Goal: Information Seeking & Learning: Learn about a topic

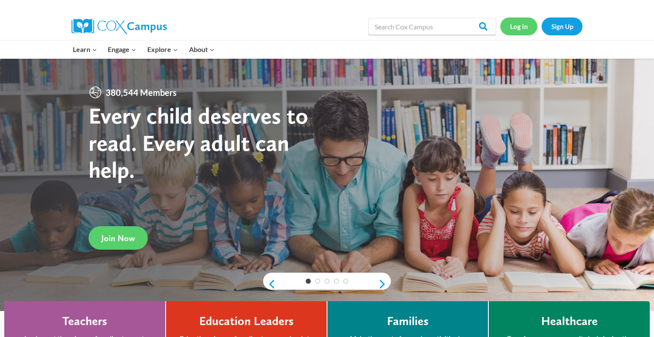
click at [516, 28] on link "Log In" at bounding box center [518, 25] width 37 height 17
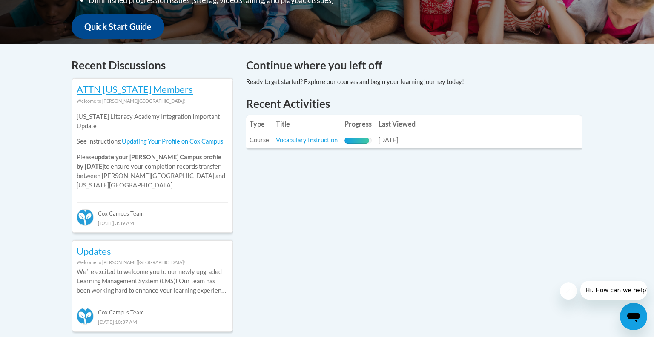
scroll to position [319, 0]
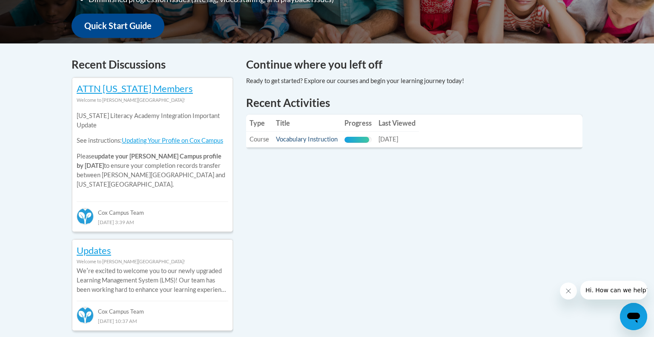
click at [295, 141] on link "Vocabulary Instruction" at bounding box center [307, 138] width 62 height 7
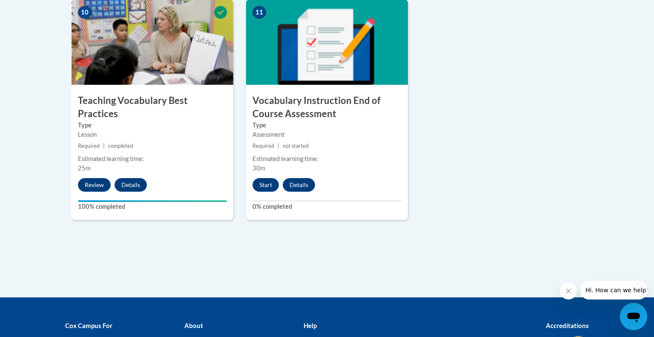
scroll to position [993, 0]
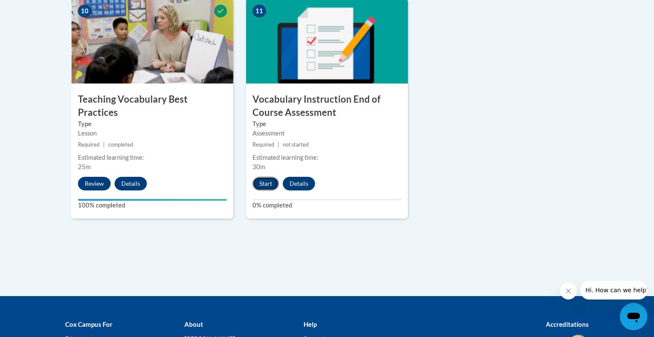
click at [262, 184] on button "Start" at bounding box center [266, 184] width 26 height 14
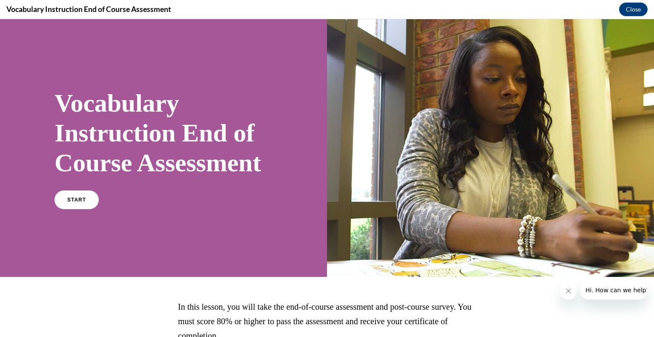
scroll to position [0, 0]
click at [84, 210] on link "START" at bounding box center [76, 200] width 46 height 20
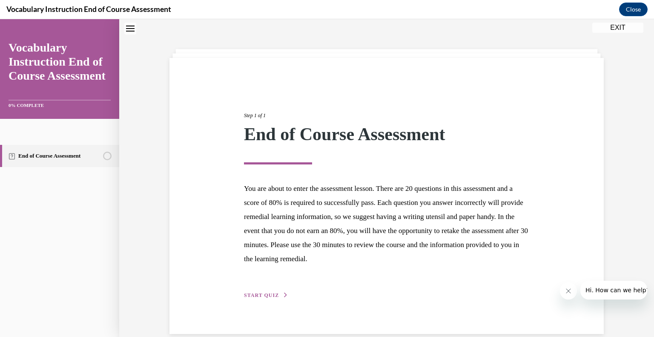
scroll to position [40, 0]
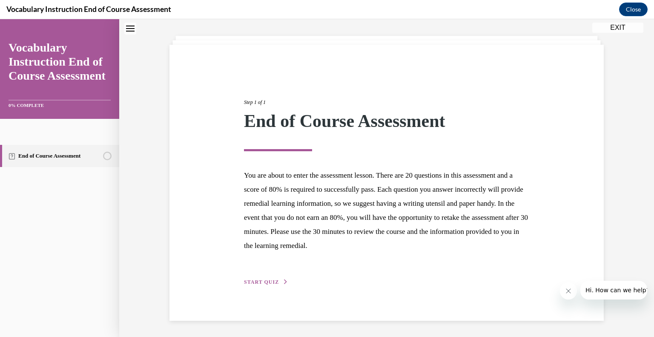
click at [271, 281] on span "START QUIZ" at bounding box center [261, 282] width 35 height 6
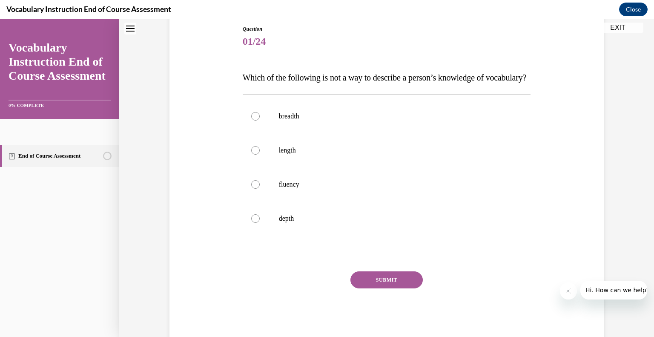
scroll to position [98, 0]
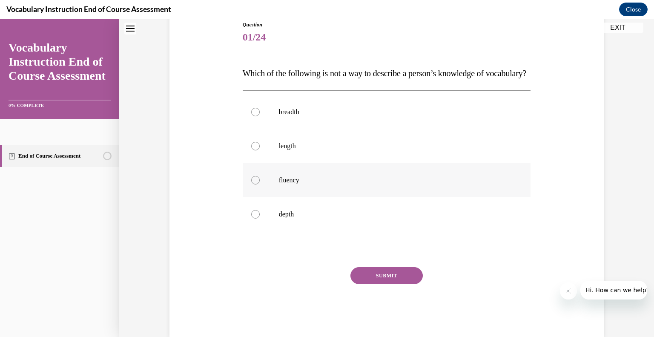
click at [256, 184] on div at bounding box center [255, 180] width 9 height 9
click at [256, 184] on input "fluency" at bounding box center [255, 180] width 9 height 9
radio input "true"
click at [390, 284] on button "SUBMIT" at bounding box center [387, 275] width 72 height 17
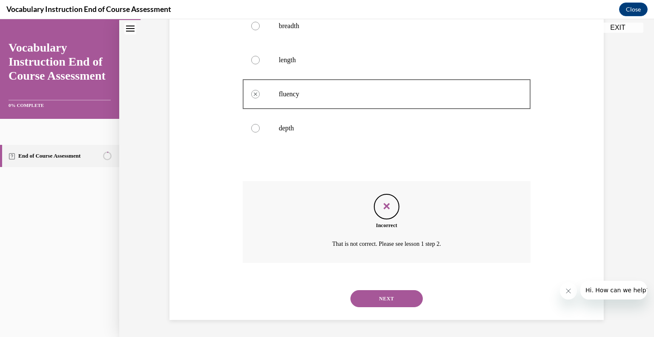
scroll to position [200, 0]
click at [379, 305] on button "NEXT" at bounding box center [387, 298] width 72 height 17
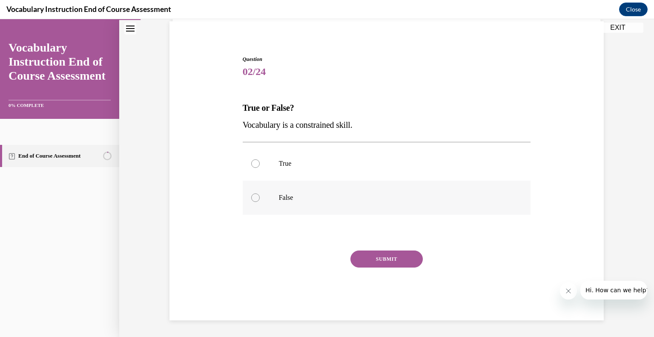
click at [257, 198] on div at bounding box center [255, 197] width 9 height 9
click at [257, 198] on input "False" at bounding box center [255, 197] width 9 height 9
radio input "true"
click at [371, 258] on button "SUBMIT" at bounding box center [387, 258] width 72 height 17
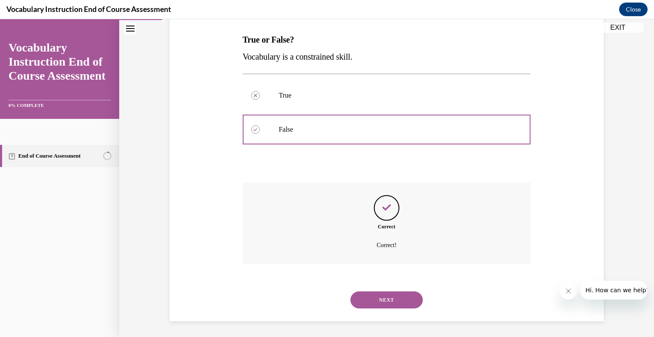
scroll to position [132, 0]
click at [370, 296] on button "NEXT" at bounding box center [387, 298] width 72 height 17
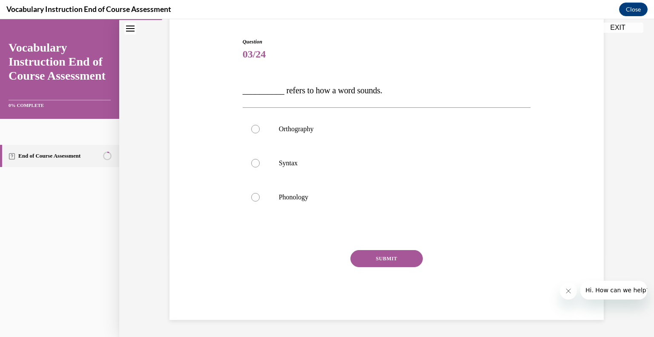
scroll to position [80, 0]
click at [254, 198] on div at bounding box center [255, 197] width 9 height 9
click at [254, 198] on input "Phonology" at bounding box center [255, 197] width 9 height 9
radio input "true"
click at [370, 262] on button "SUBMIT" at bounding box center [387, 258] width 72 height 17
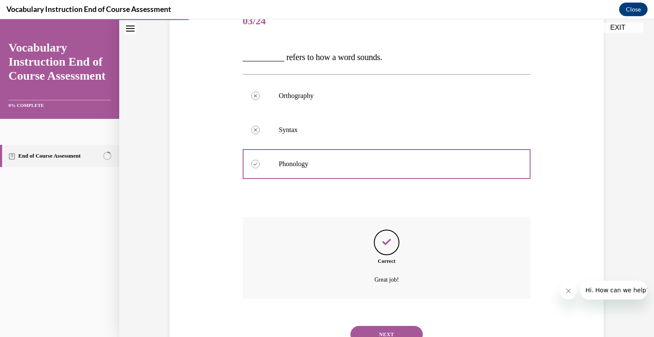
scroll to position [149, 0]
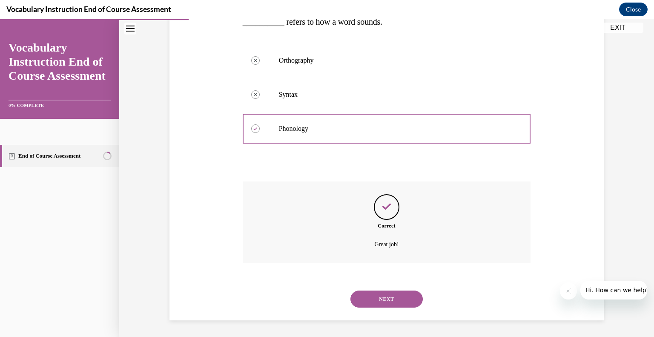
click at [391, 293] on button "NEXT" at bounding box center [387, 298] width 72 height 17
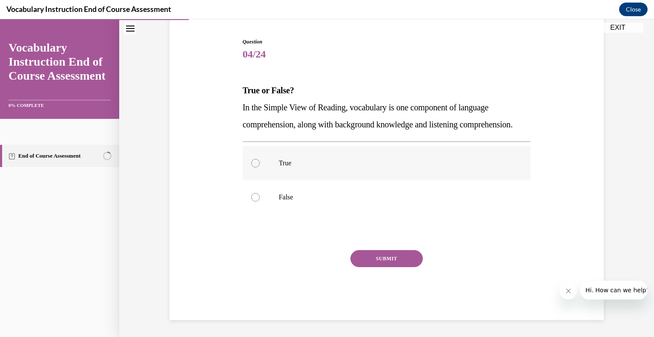
click at [250, 165] on label "True" at bounding box center [387, 163] width 288 height 34
click at [251, 165] on input "True" at bounding box center [255, 163] width 9 height 9
radio input "true"
click at [371, 260] on button "SUBMIT" at bounding box center [387, 258] width 72 height 17
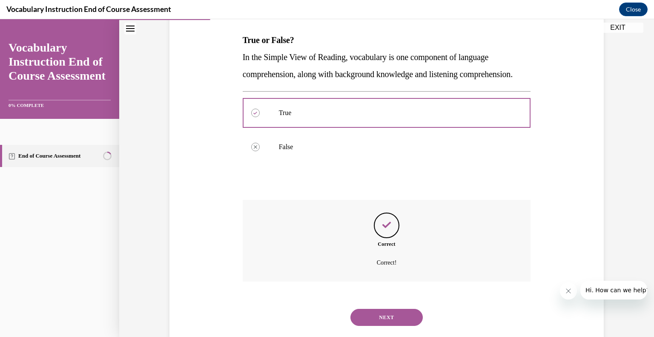
scroll to position [166, 0]
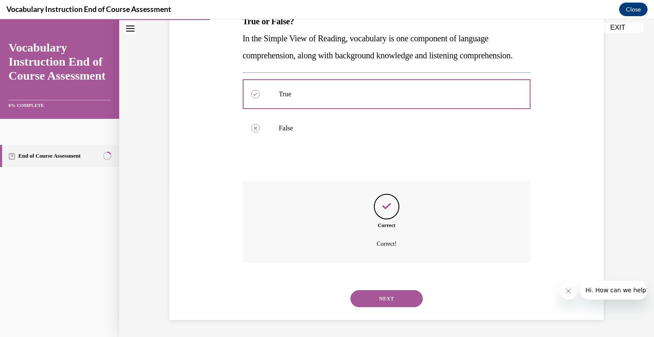
click at [372, 293] on button "NEXT" at bounding box center [387, 298] width 72 height 17
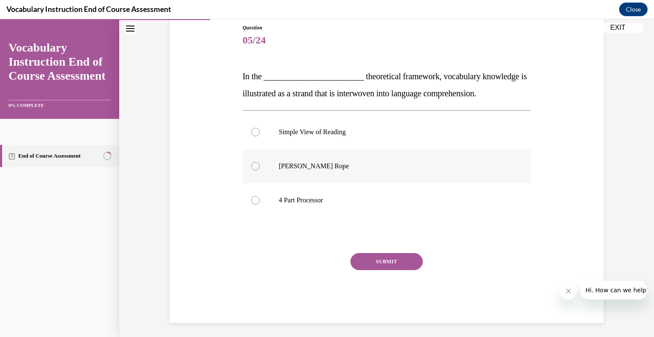
click at [270, 170] on label "Scarborough's Rope" at bounding box center [387, 166] width 288 height 34
click at [260, 170] on input "Scarborough's Rope" at bounding box center [255, 166] width 9 height 9
radio input "true"
click at [371, 261] on button "SUBMIT" at bounding box center [387, 261] width 72 height 17
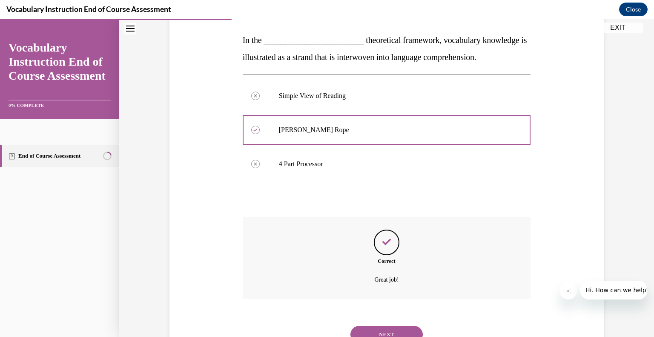
scroll to position [166, 0]
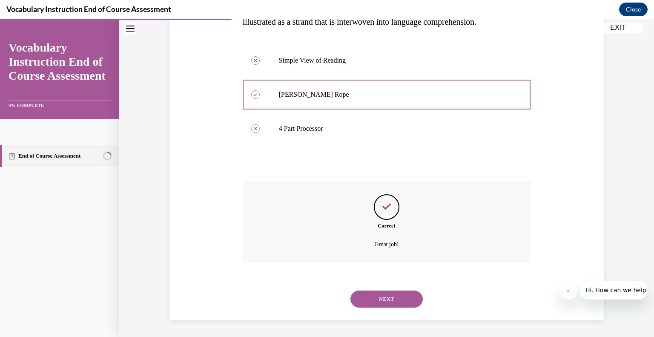
click at [370, 308] on div "NEXT" at bounding box center [387, 299] width 288 height 34
click at [379, 302] on button "NEXT" at bounding box center [387, 298] width 72 height 17
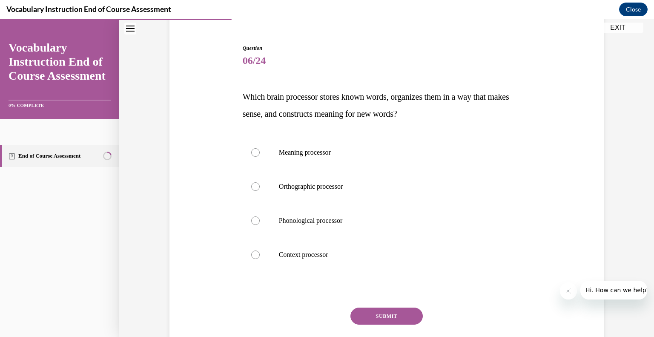
scroll to position [78, 0]
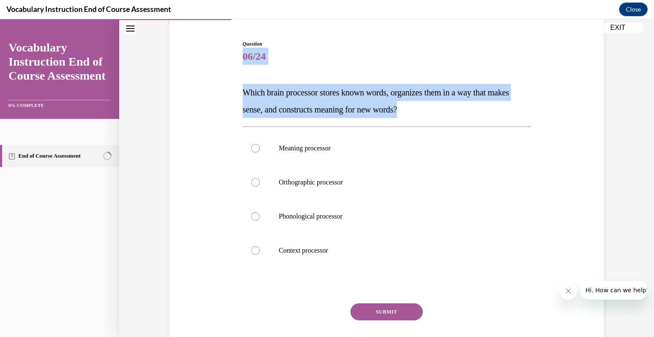
drag, startPoint x: 436, startPoint y: 106, endPoint x: 213, endPoint y: 58, distance: 227.9
click at [213, 58] on div "Question 06/24 Which brain processor stores known words, organizes them in a wa…" at bounding box center [386, 193] width 439 height 359
click at [443, 112] on p "Which brain processor stores known words, organizes them in a way that makes se…" at bounding box center [387, 101] width 288 height 34
drag, startPoint x: 437, startPoint y: 110, endPoint x: 212, endPoint y: 75, distance: 228.0
click at [212, 75] on div "Question 06/24 Which brain processor stores known words, organizes them in a wa…" at bounding box center [386, 193] width 439 height 359
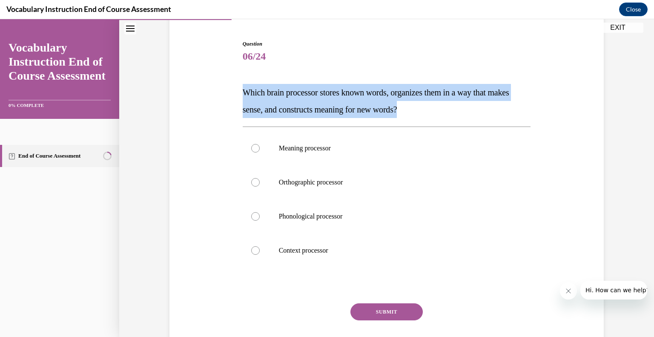
copy span "Which brain processor stores known words, organizes them in a way that makes se…"
click at [266, 150] on label "Meaning processor" at bounding box center [387, 148] width 288 height 34
click at [260, 150] on input "Meaning processor" at bounding box center [255, 148] width 9 height 9
radio input "true"
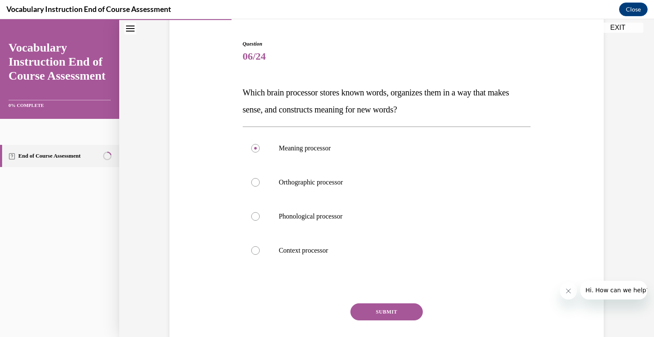
click at [385, 310] on button "SUBMIT" at bounding box center [387, 311] width 72 height 17
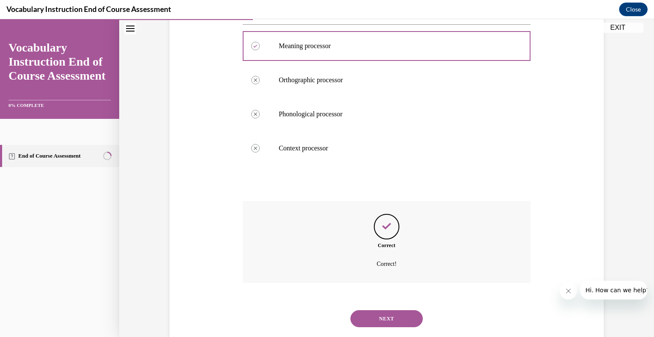
scroll to position [200, 0]
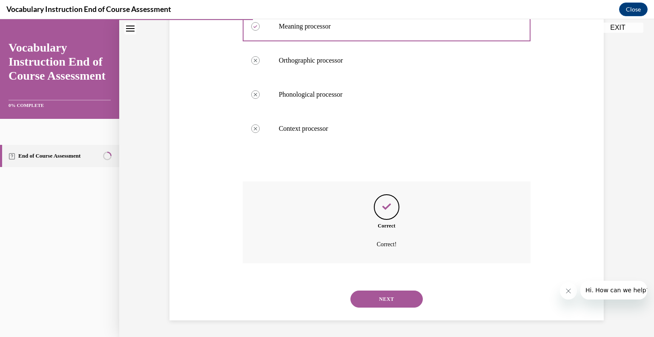
click at [371, 295] on button "NEXT" at bounding box center [387, 298] width 72 height 17
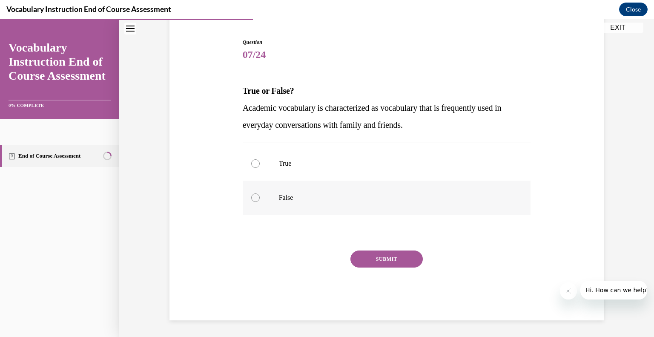
click at [250, 198] on label "False" at bounding box center [387, 198] width 288 height 34
click at [251, 198] on input "False" at bounding box center [255, 197] width 9 height 9
radio input "true"
click at [366, 262] on button "SUBMIT" at bounding box center [387, 258] width 72 height 17
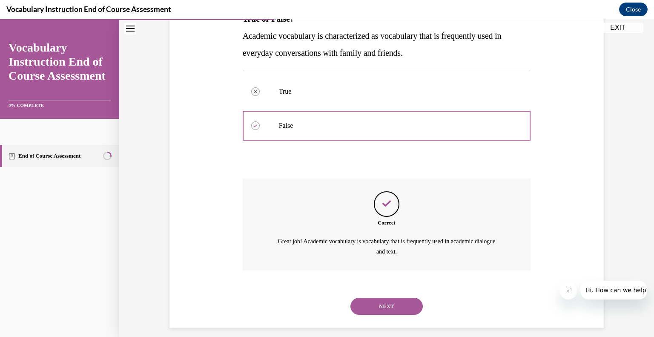
scroll to position [159, 0]
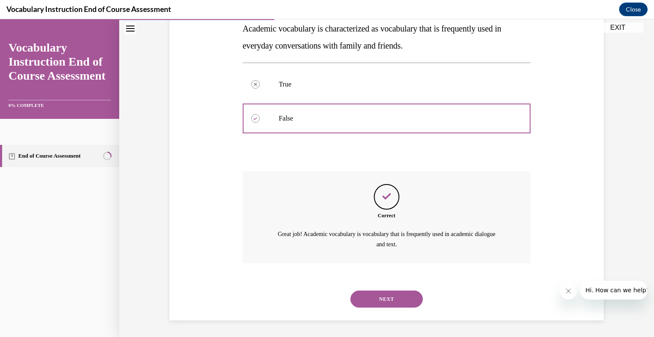
click at [380, 304] on button "NEXT" at bounding box center [387, 298] width 72 height 17
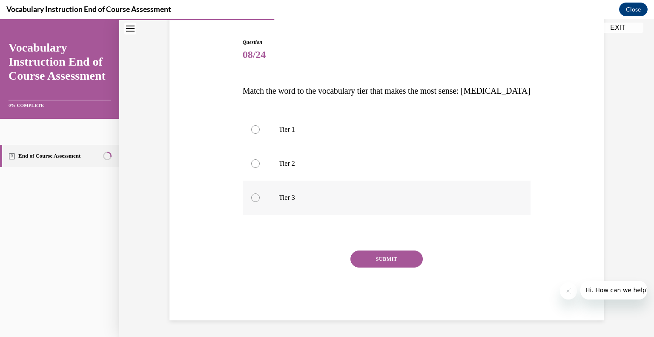
click at [269, 190] on label "Tier 3" at bounding box center [387, 198] width 288 height 34
click at [260, 193] on input "Tier 3" at bounding box center [255, 197] width 9 height 9
radio input "true"
click at [373, 255] on button "SUBMIT" at bounding box center [387, 258] width 72 height 17
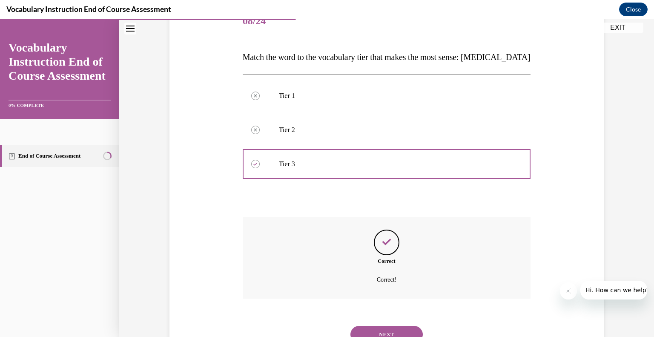
scroll to position [149, 0]
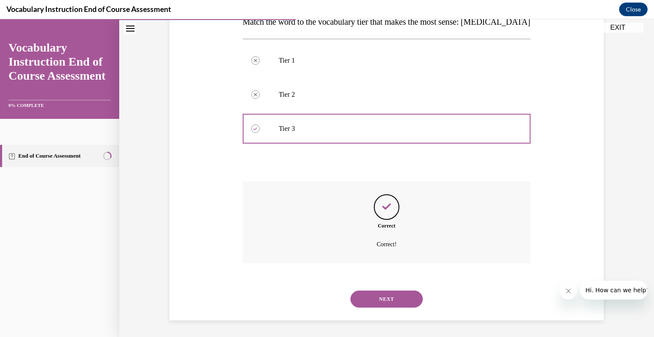
click at [385, 300] on button "NEXT" at bounding box center [387, 298] width 72 height 17
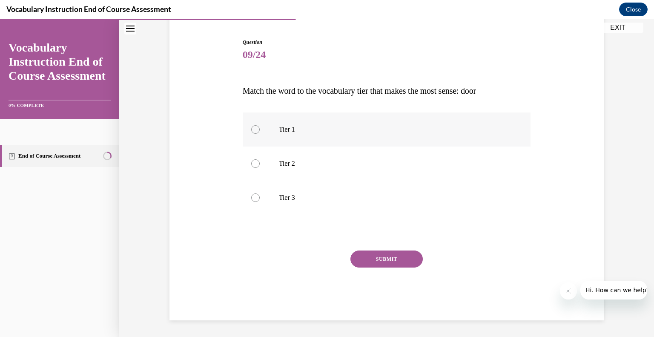
click at [253, 125] on div at bounding box center [255, 129] width 9 height 9
click at [253, 125] on input "Tier 1" at bounding box center [255, 129] width 9 height 9
radio input "true"
click at [362, 256] on button "SUBMIT" at bounding box center [387, 258] width 72 height 17
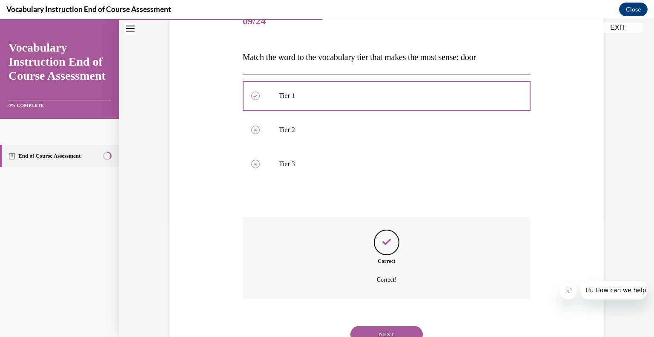
scroll to position [149, 0]
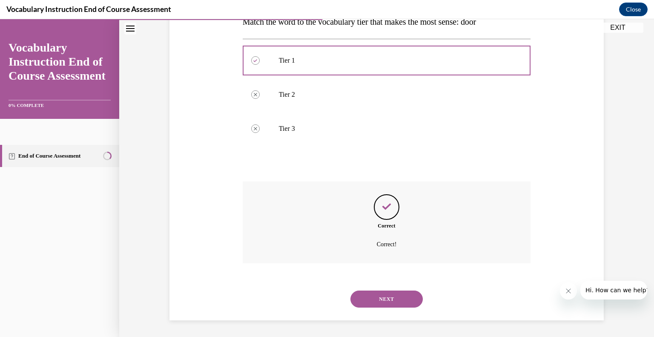
click at [370, 293] on button "NEXT" at bounding box center [387, 298] width 72 height 17
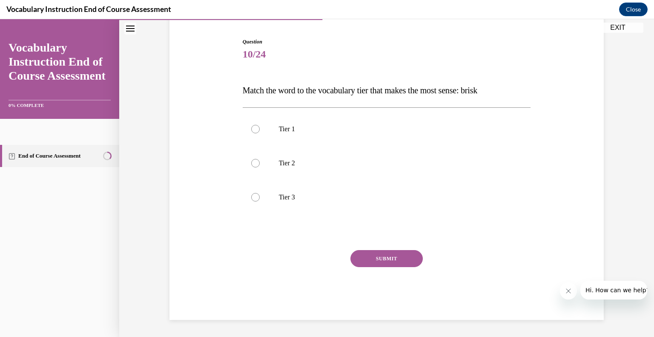
scroll to position [80, 0]
click at [256, 161] on div at bounding box center [255, 163] width 9 height 9
click at [256, 161] on input "Tier 2" at bounding box center [255, 163] width 9 height 9
radio input "true"
click at [364, 257] on button "SUBMIT" at bounding box center [387, 258] width 72 height 17
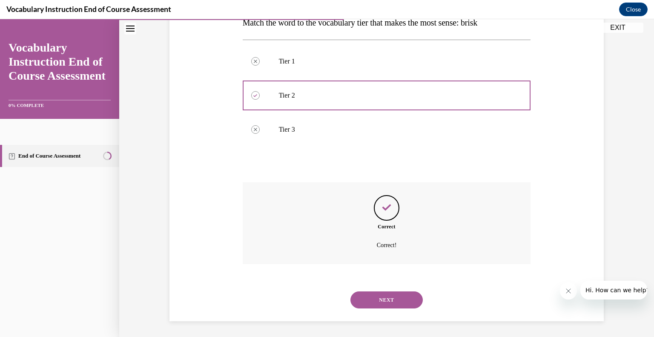
scroll to position [149, 0]
click at [381, 293] on button "NEXT" at bounding box center [387, 298] width 72 height 17
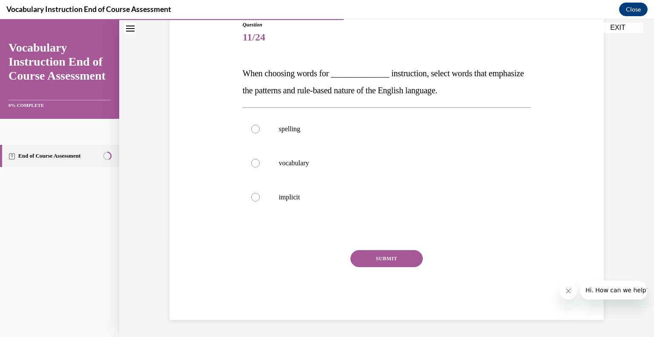
scroll to position [95, 0]
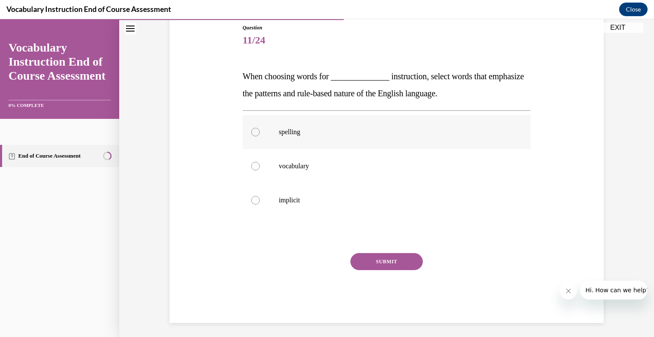
click at [262, 130] on label "spelling" at bounding box center [387, 132] width 288 height 34
click at [260, 130] on input "spelling" at bounding box center [255, 132] width 9 height 9
radio input "true"
click at [393, 263] on button "SUBMIT" at bounding box center [387, 261] width 72 height 17
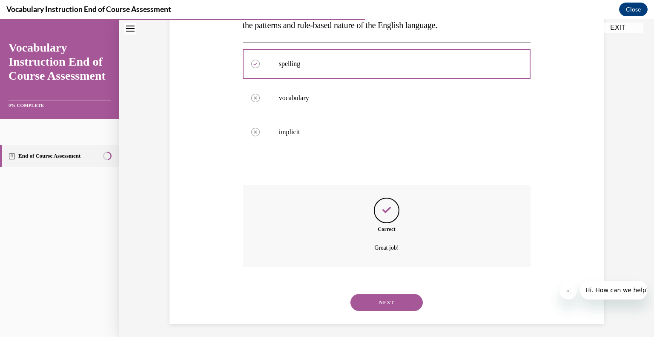
scroll to position [166, 0]
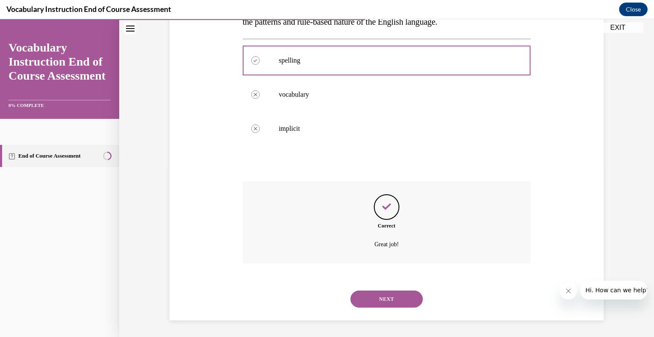
click at [379, 300] on button "NEXT" at bounding box center [387, 298] width 72 height 17
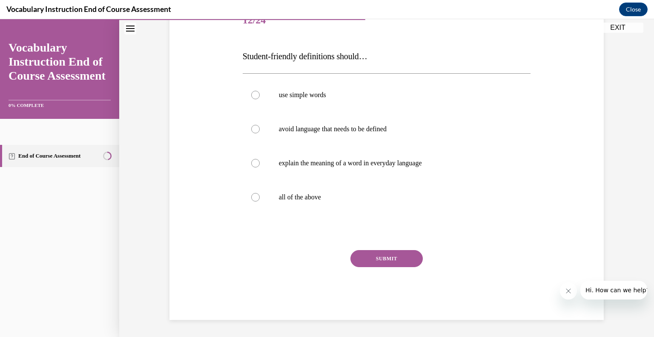
scroll to position [95, 0]
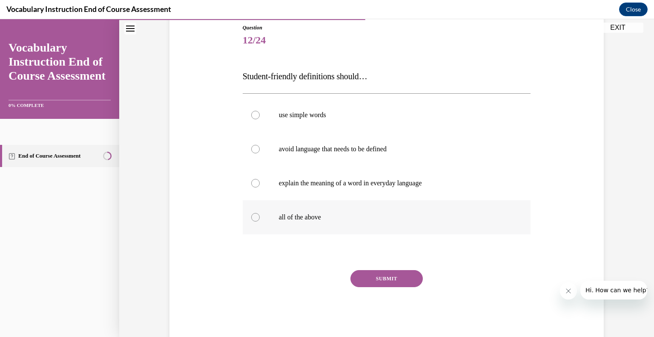
click at [258, 221] on label "all of the above" at bounding box center [387, 217] width 288 height 34
click at [258, 221] on input "all of the above" at bounding box center [255, 217] width 9 height 9
radio input "true"
click at [391, 277] on button "SUBMIT" at bounding box center [387, 278] width 72 height 17
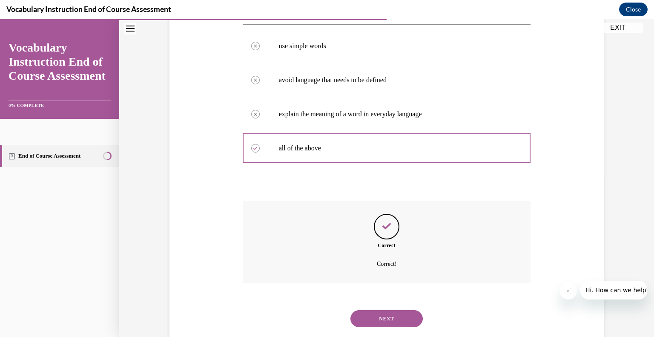
scroll to position [183, 0]
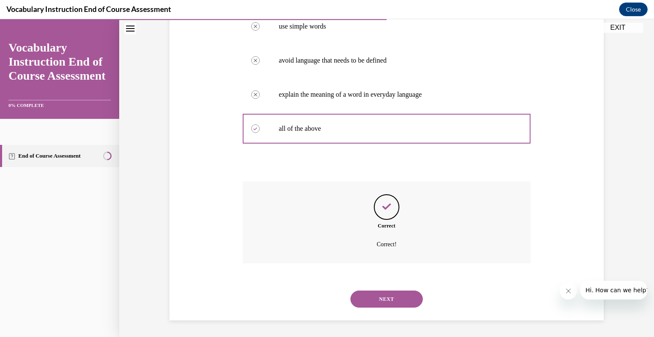
click at [398, 299] on button "NEXT" at bounding box center [387, 298] width 72 height 17
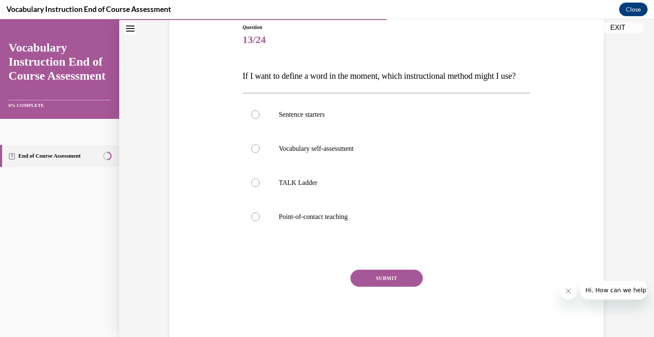
scroll to position [97, 0]
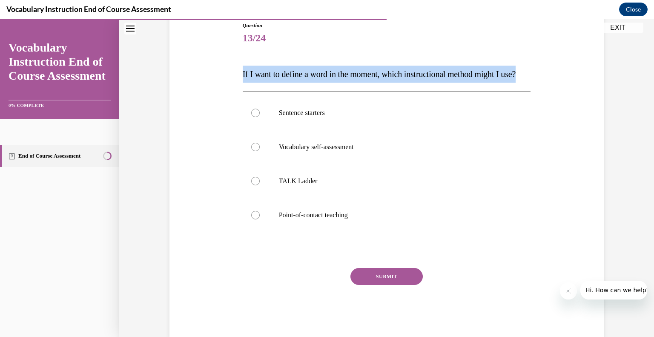
drag, startPoint x: 264, startPoint y: 89, endPoint x: 239, endPoint y: 78, distance: 27.9
click at [239, 78] on div "Question 13/24 If I want to define a word in the moment, which instructional me…" at bounding box center [386, 167] width 439 height 342
click at [287, 78] on span "If I want to define a word in the moment, which instructional method might I us…" at bounding box center [379, 73] width 273 height 9
drag, startPoint x: 265, startPoint y: 94, endPoint x: 233, endPoint y: 77, distance: 37.0
click at [233, 77] on div "Question 13/24 If I want to define a word in the moment, which instructional me…" at bounding box center [386, 167] width 439 height 342
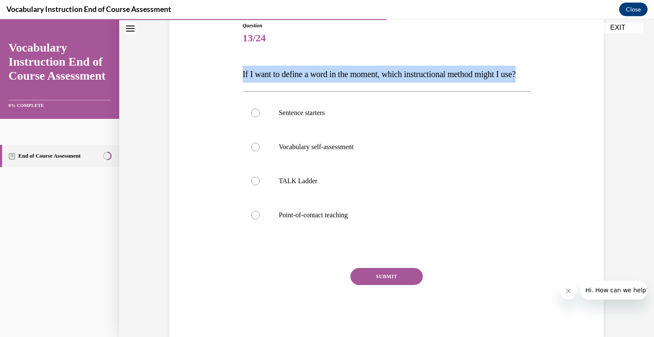
copy span "If I want to define a word in the moment, which instructional method might I us…"
click at [259, 219] on div at bounding box center [255, 215] width 9 height 9
click at [259, 219] on input "Point-of-contact teaching" at bounding box center [255, 215] width 9 height 9
radio input "true"
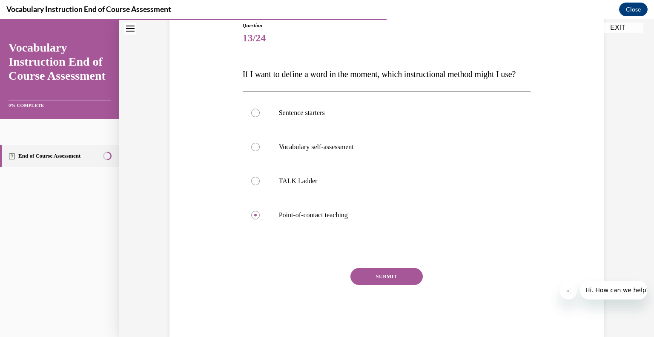
click at [386, 285] on button "SUBMIT" at bounding box center [387, 276] width 72 height 17
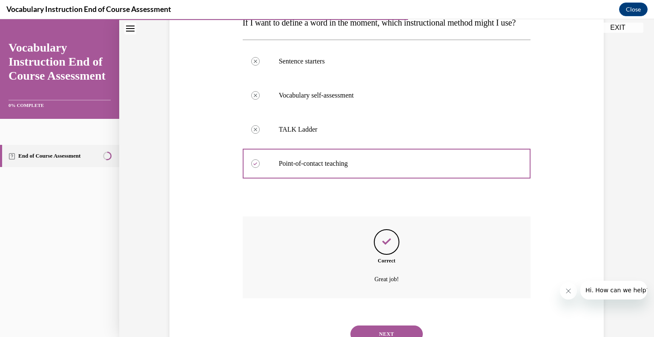
scroll to position [200, 0]
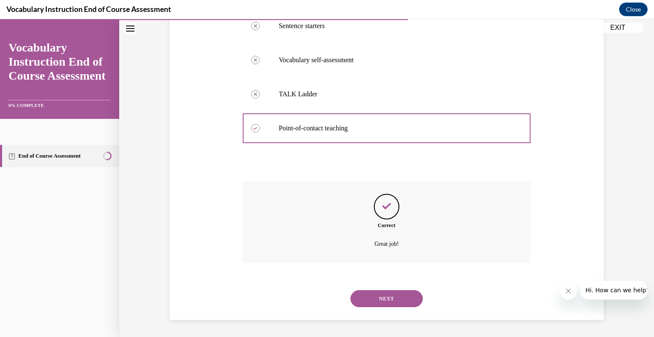
click at [365, 304] on button "NEXT" at bounding box center [387, 298] width 72 height 17
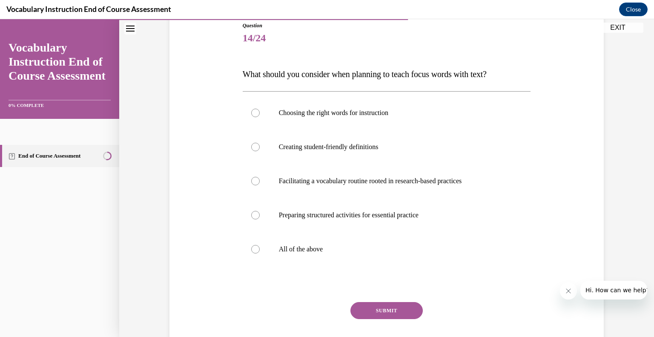
scroll to position [97, 0]
click at [277, 245] on label "All of the above" at bounding box center [387, 249] width 288 height 34
click at [260, 245] on input "All of the above" at bounding box center [255, 248] width 9 height 9
radio input "true"
click at [372, 309] on button "SUBMIT" at bounding box center [387, 310] width 72 height 17
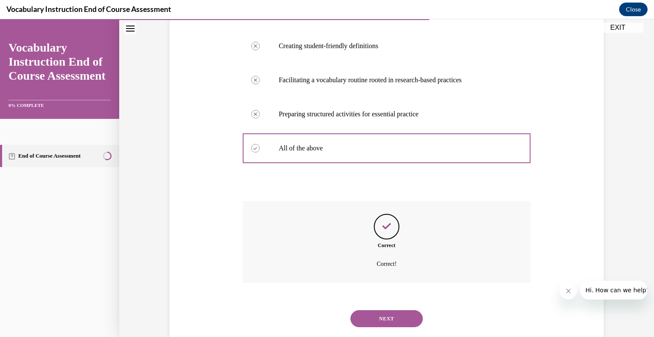
scroll to position [217, 0]
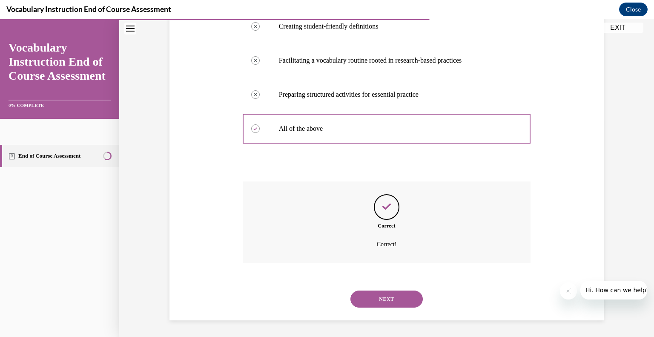
click at [371, 297] on button "NEXT" at bounding box center [387, 298] width 72 height 17
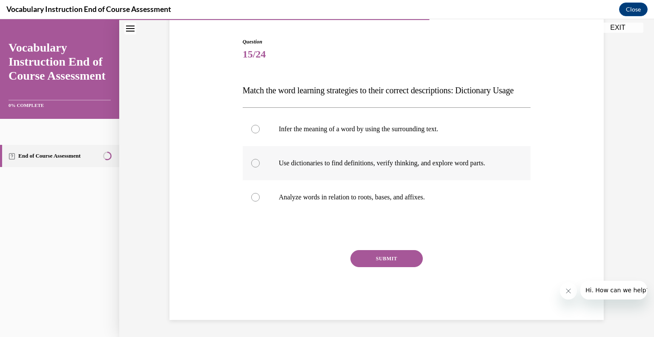
click at [288, 171] on label "Use dictionaries to find definitions, verify thinking, and explore word parts." at bounding box center [387, 163] width 288 height 34
click at [260, 167] on input "Use dictionaries to find definitions, verify thinking, and explore word parts." at bounding box center [255, 163] width 9 height 9
radio input "true"
click at [387, 263] on button "SUBMIT" at bounding box center [387, 258] width 72 height 17
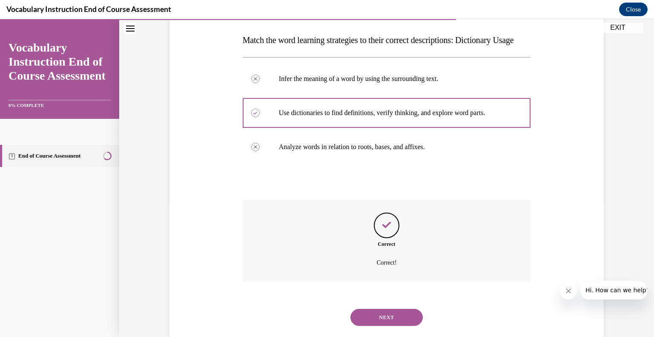
scroll to position [166, 0]
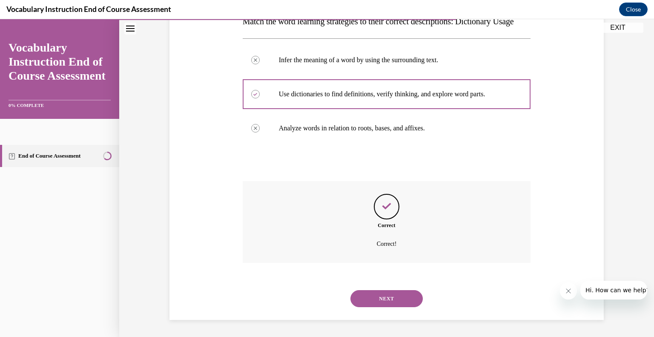
click at [376, 293] on button "NEXT" at bounding box center [387, 298] width 72 height 17
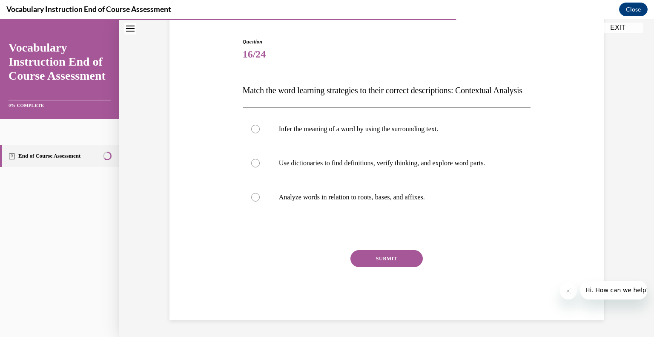
scroll to position [95, 0]
click at [273, 132] on label "Infer the meaning of a word by using the surrounding text." at bounding box center [387, 129] width 288 height 34
click at [260, 132] on input "Infer the meaning of a word by using the surrounding text." at bounding box center [255, 129] width 9 height 9
radio input "true"
click at [387, 265] on button "SUBMIT" at bounding box center [387, 258] width 72 height 17
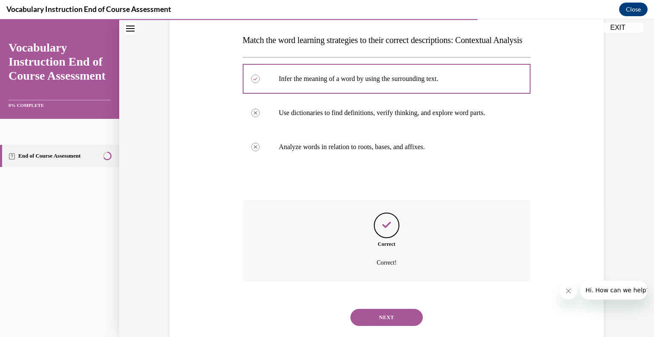
scroll to position [166, 0]
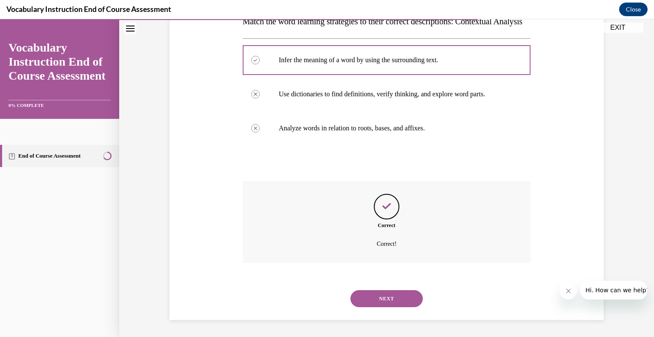
click at [375, 296] on button "NEXT" at bounding box center [387, 298] width 72 height 17
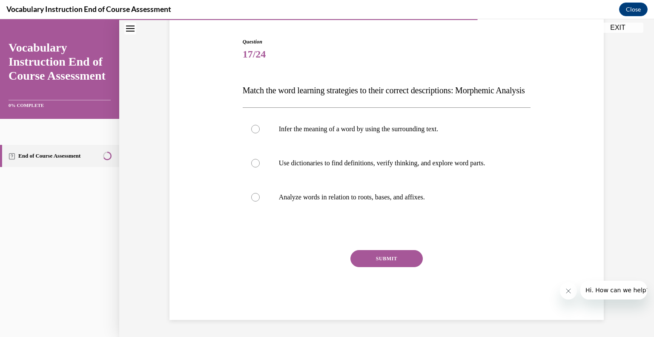
scroll to position [95, 0]
click at [281, 207] on label "Analyze words in relation to roots, bases, and affixes." at bounding box center [387, 197] width 288 height 34
click at [260, 201] on input "Analyze words in relation to roots, bases, and affixes." at bounding box center [255, 197] width 9 height 9
radio input "true"
click at [373, 260] on button "SUBMIT" at bounding box center [387, 258] width 72 height 17
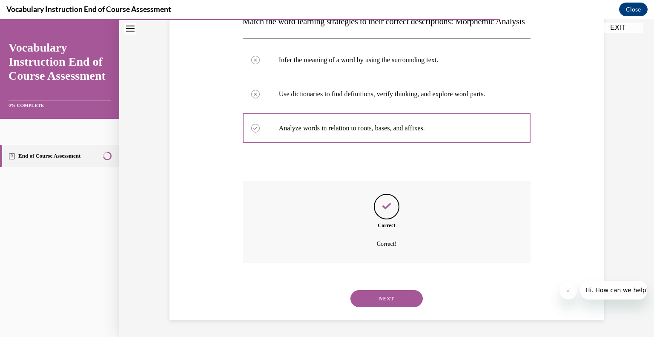
scroll to position [166, 0]
click at [383, 295] on button "NEXT" at bounding box center [387, 298] width 72 height 17
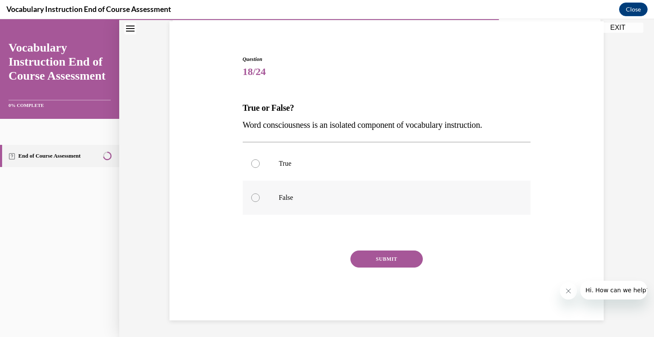
click at [259, 192] on label "False" at bounding box center [387, 198] width 288 height 34
click at [259, 193] on input "False" at bounding box center [255, 197] width 9 height 9
radio input "true"
click at [387, 253] on button "SUBMIT" at bounding box center [387, 258] width 72 height 17
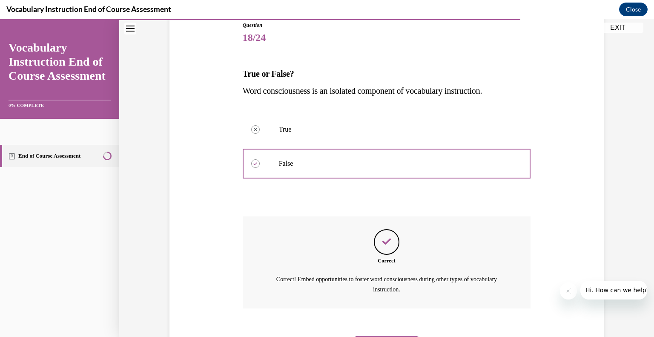
scroll to position [142, 0]
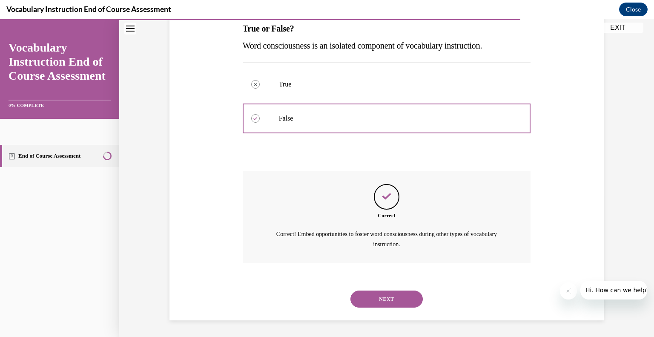
click at [364, 296] on button "NEXT" at bounding box center [387, 298] width 72 height 17
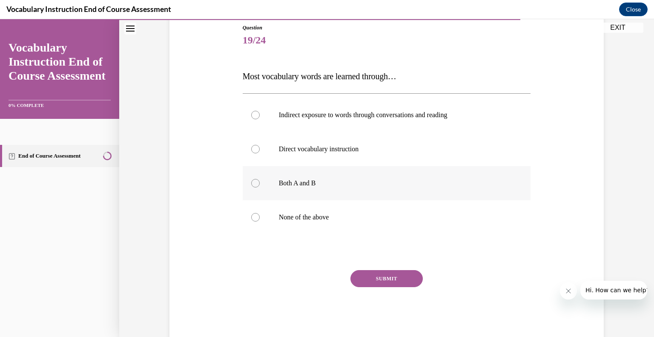
click at [264, 182] on label "Both A and B" at bounding box center [387, 183] width 288 height 34
click at [260, 182] on input "Both A and B" at bounding box center [255, 183] width 9 height 9
radio input "true"
click at [373, 276] on button "SUBMIT" at bounding box center [387, 278] width 72 height 17
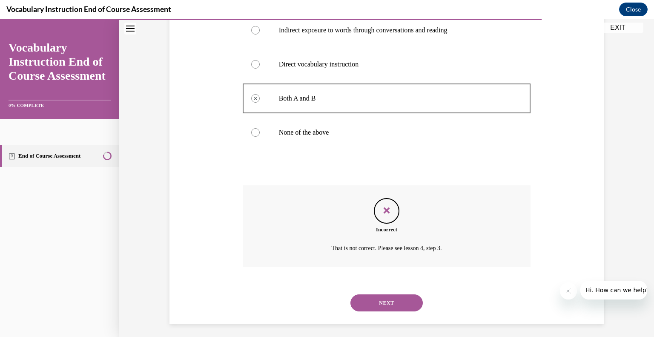
scroll to position [183, 0]
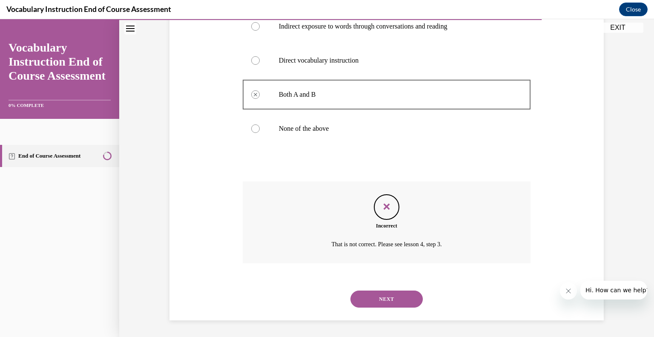
click at [388, 295] on button "NEXT" at bounding box center [387, 298] width 72 height 17
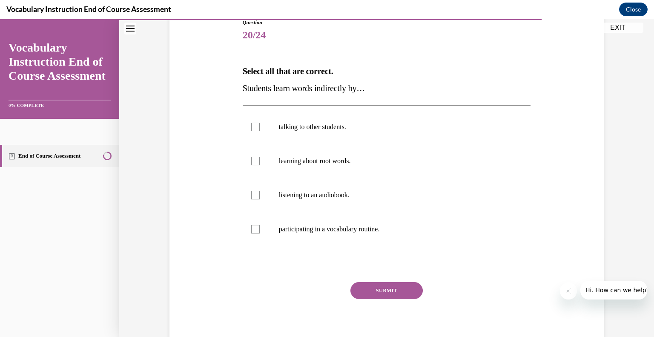
scroll to position [100, 0]
click at [258, 133] on label "talking to other students." at bounding box center [387, 126] width 288 height 34
click at [258, 131] on input "talking to other students." at bounding box center [255, 126] width 9 height 9
checkbox input "true"
click at [261, 201] on label "listening to an audiobook." at bounding box center [387, 195] width 288 height 34
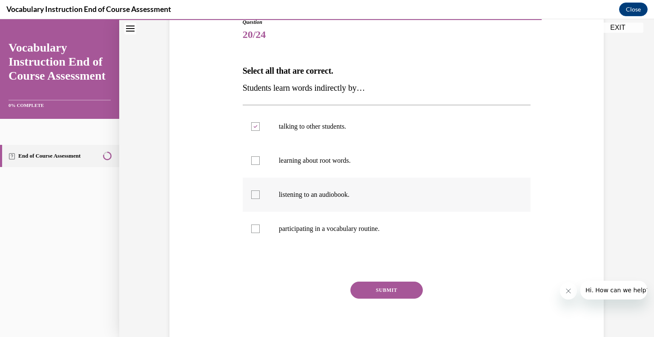
click at [260, 199] on input "listening to an audiobook." at bounding box center [255, 194] width 9 height 9
checkbox input "true"
click at [383, 291] on button "SUBMIT" at bounding box center [387, 290] width 72 height 17
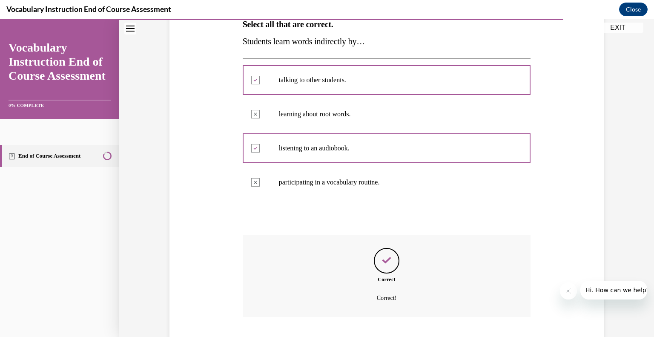
scroll to position [200, 0]
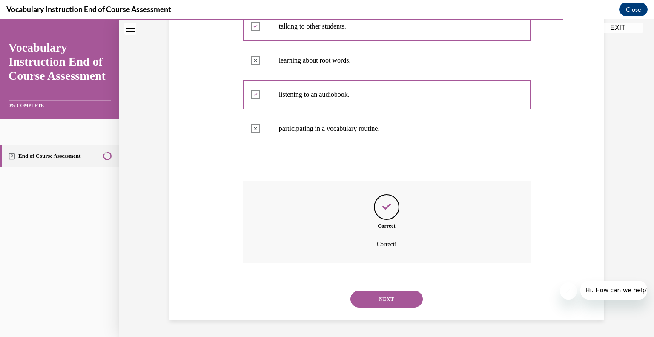
click at [379, 297] on button "NEXT" at bounding box center [387, 298] width 72 height 17
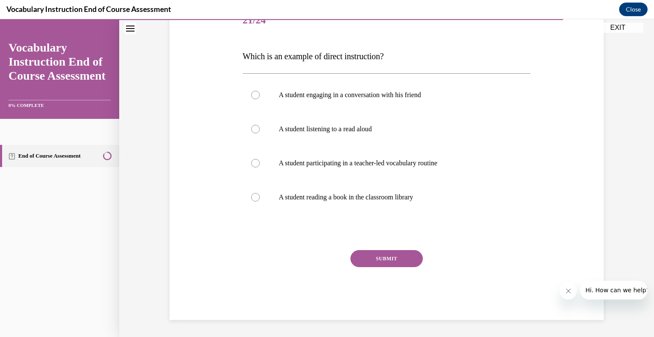
scroll to position [95, 0]
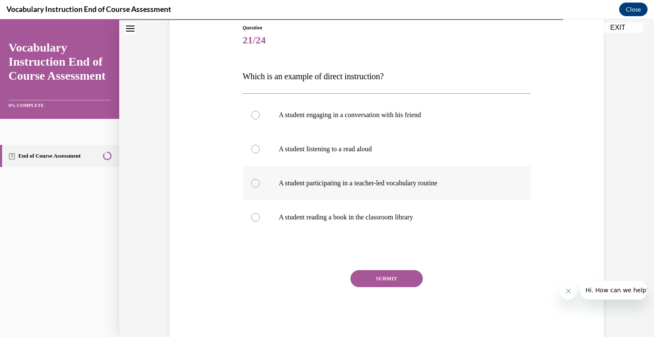
click at [303, 188] on label "A student participating in a teacher-led vocabulary routine" at bounding box center [387, 183] width 288 height 34
click at [260, 187] on input "A student participating in a teacher-led vocabulary routine" at bounding box center [255, 183] width 9 height 9
radio input "true"
click at [378, 276] on button "SUBMIT" at bounding box center [387, 278] width 72 height 17
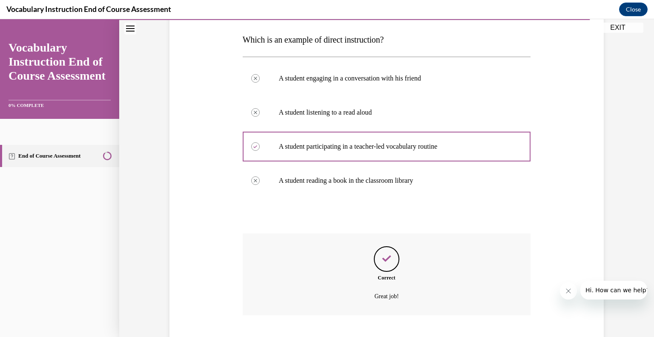
scroll to position [183, 0]
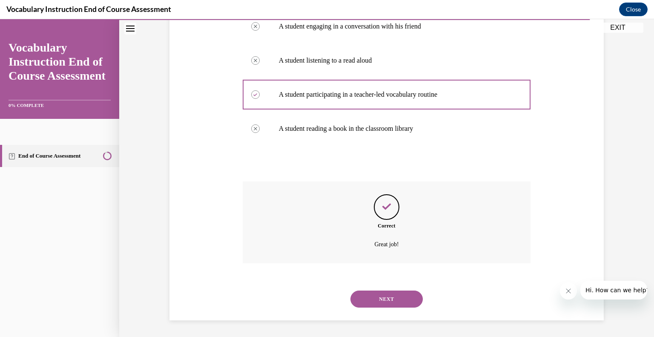
click at [371, 294] on button "NEXT" at bounding box center [387, 298] width 72 height 17
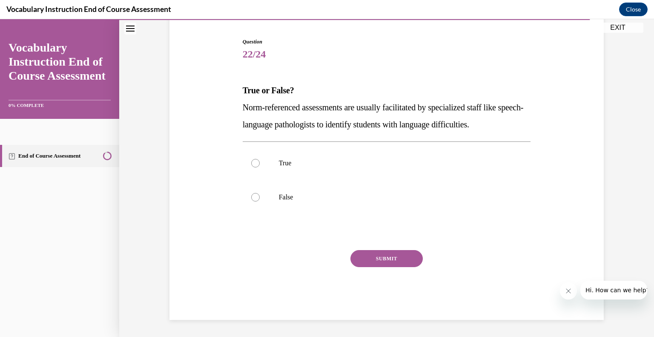
scroll to position [80, 0]
click at [255, 166] on div at bounding box center [255, 163] width 9 height 9
click at [255, 166] on input "True" at bounding box center [255, 163] width 9 height 9
radio input "true"
click at [391, 251] on button "SUBMIT" at bounding box center [387, 258] width 72 height 17
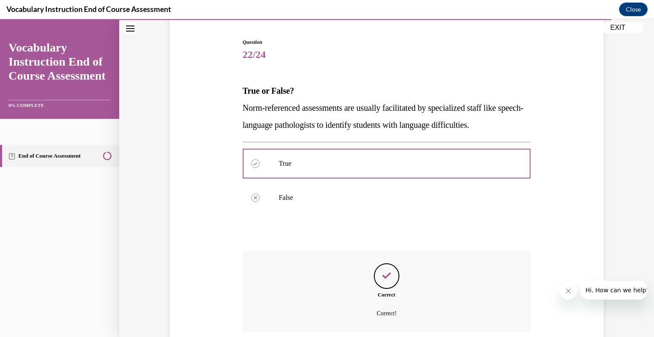
scroll to position [149, 0]
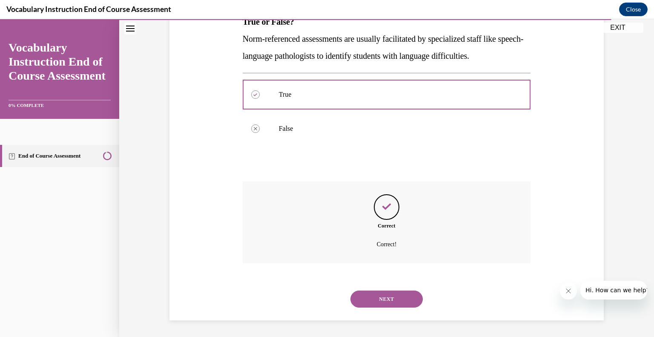
click at [384, 297] on button "NEXT" at bounding box center [387, 298] width 72 height 17
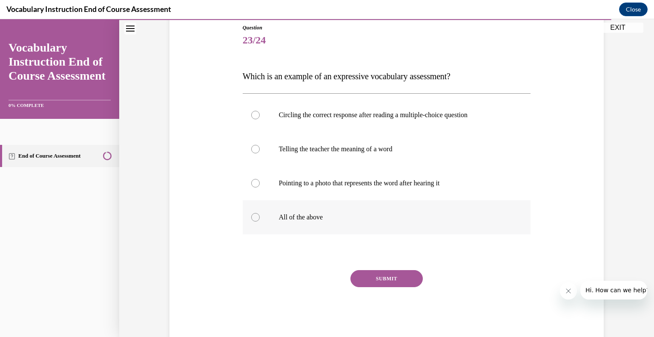
click at [267, 219] on label "All of the above" at bounding box center [387, 217] width 288 height 34
click at [260, 219] on input "All of the above" at bounding box center [255, 217] width 9 height 9
radio input "true"
click at [386, 281] on button "SUBMIT" at bounding box center [387, 278] width 72 height 17
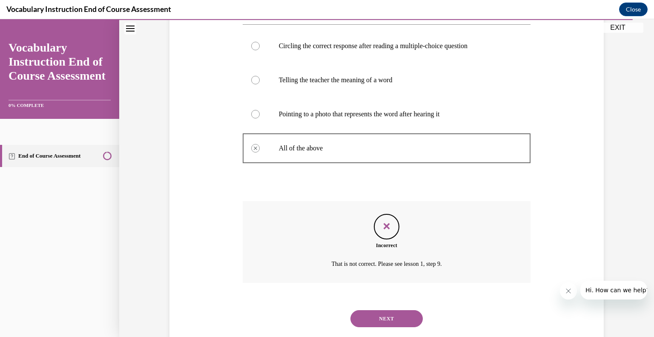
scroll to position [183, 0]
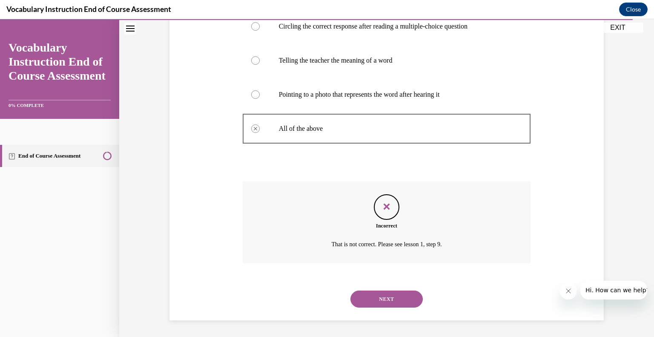
click at [381, 300] on button "NEXT" at bounding box center [387, 298] width 72 height 17
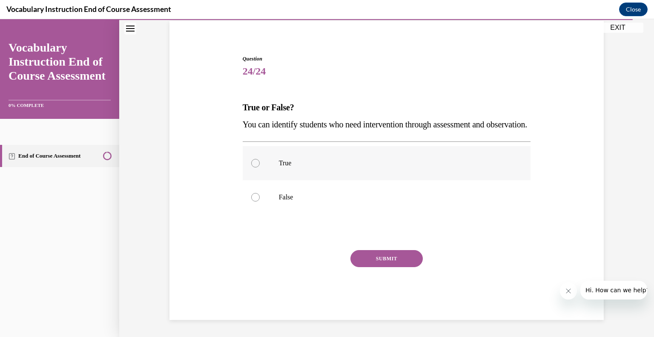
click at [255, 159] on div at bounding box center [255, 163] width 9 height 9
click at [255, 159] on input "True" at bounding box center [255, 163] width 9 height 9
radio input "true"
click at [375, 256] on button "SUBMIT" at bounding box center [387, 258] width 72 height 17
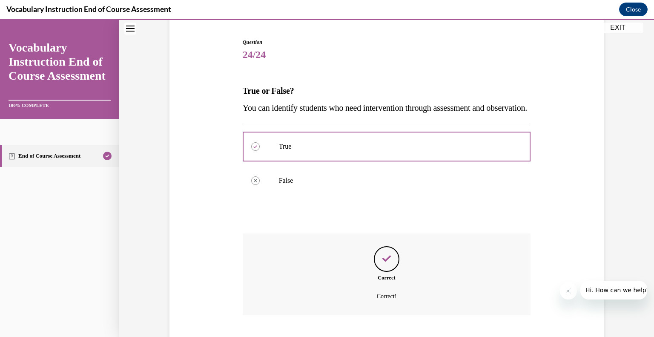
scroll to position [149, 0]
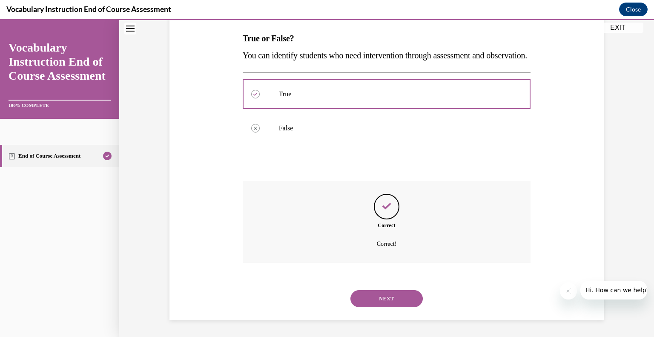
click at [376, 296] on button "NEXT" at bounding box center [387, 298] width 72 height 17
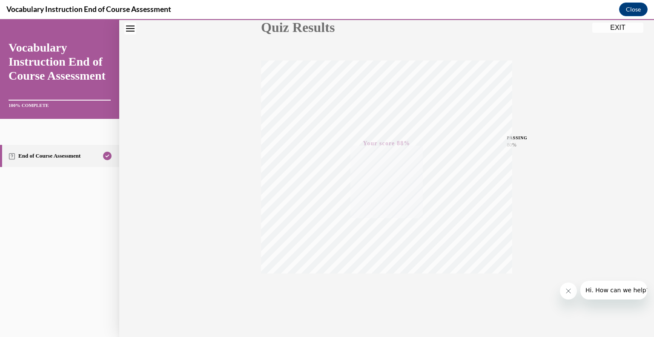
scroll to position [118, 0]
click at [611, 26] on button "EXIT" at bounding box center [617, 28] width 51 height 10
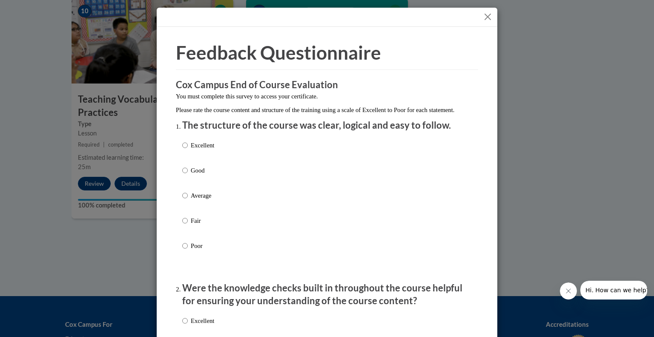
click at [215, 149] on div "Excellent Good Average Fair Poor" at bounding box center [327, 205] width 290 height 139
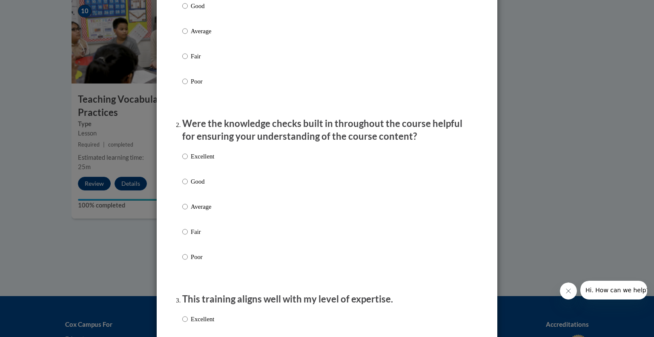
scroll to position [0, 0]
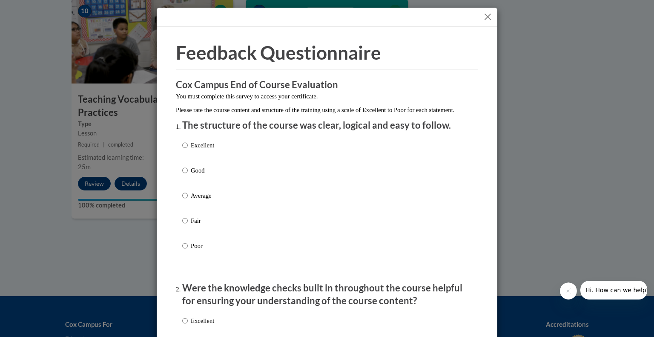
click at [490, 18] on button "Close" at bounding box center [488, 16] width 11 height 11
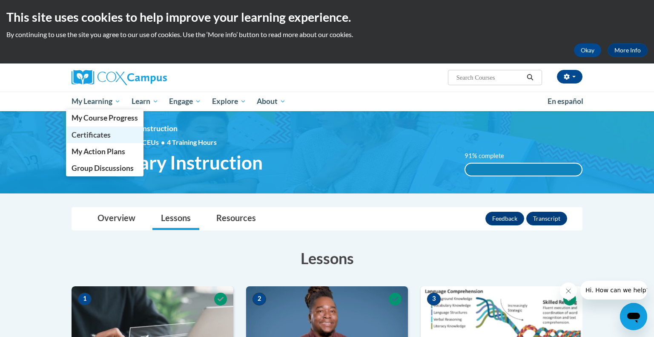
click at [99, 134] on span "Certificates" at bounding box center [91, 134] width 39 height 9
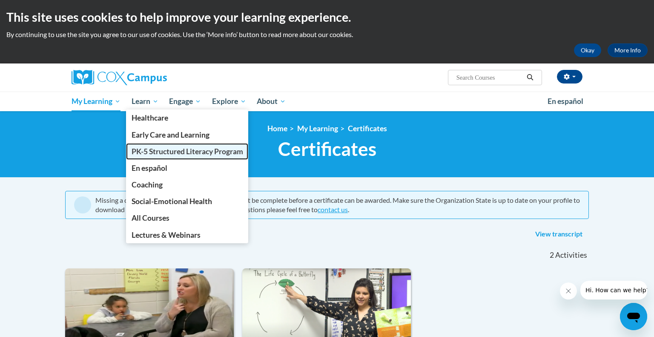
click at [148, 156] on link "PK-5 Structured Literacy Program" at bounding box center [187, 151] width 123 height 17
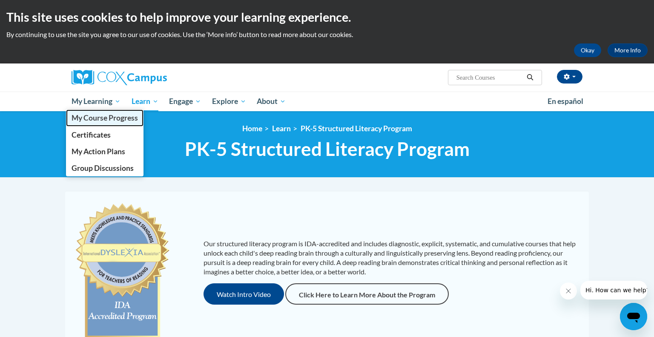
click at [98, 120] on span "My Course Progress" at bounding box center [105, 117] width 66 height 9
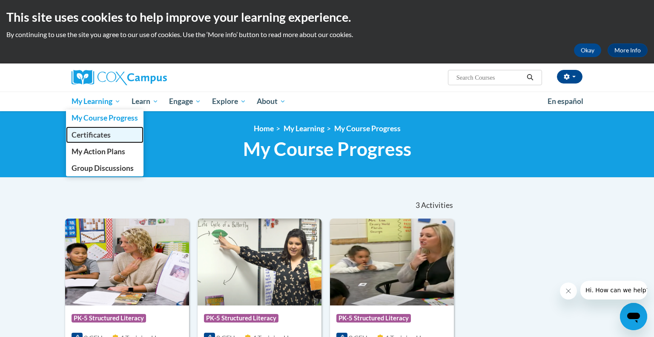
click at [107, 138] on span "Certificates" at bounding box center [91, 134] width 39 height 9
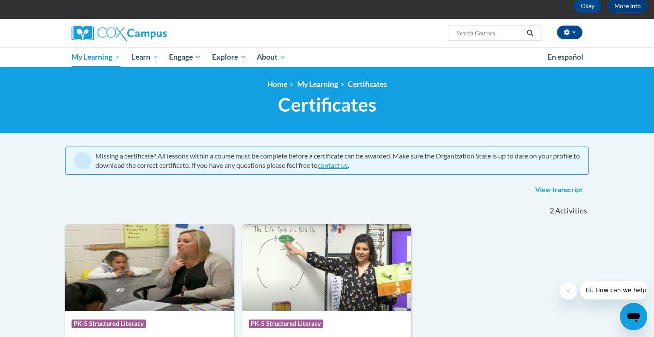
scroll to position [43, 0]
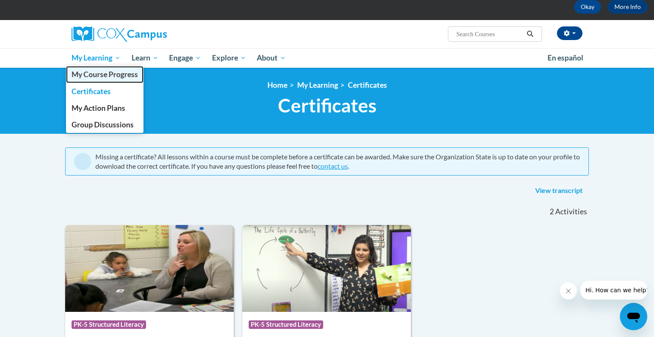
click at [116, 75] on span "My Course Progress" at bounding box center [105, 74] width 66 height 9
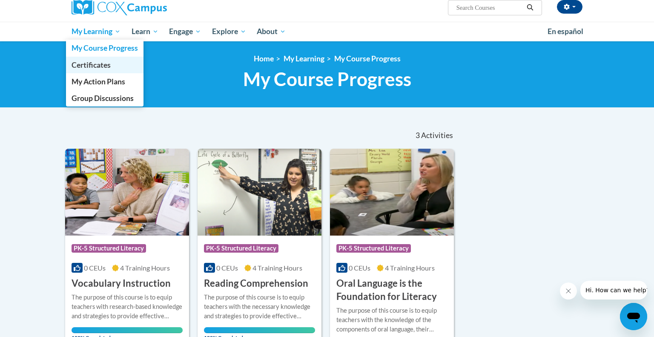
scroll to position [70, 0]
click at [84, 67] on span "Certificates" at bounding box center [91, 64] width 39 height 9
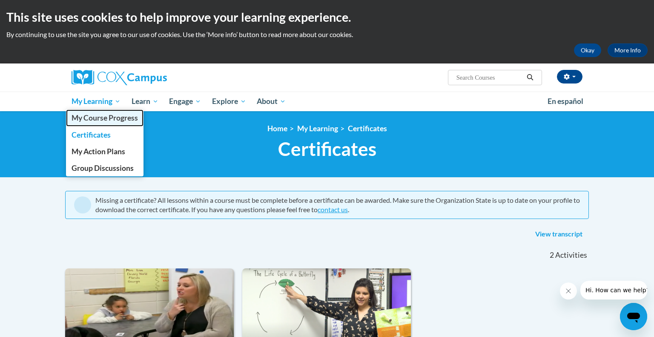
click at [95, 116] on span "My Course Progress" at bounding box center [105, 117] width 66 height 9
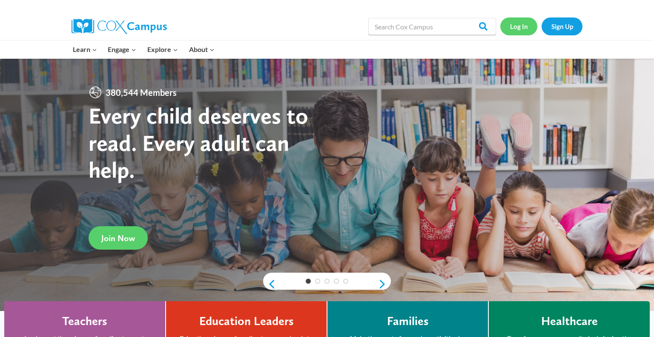
click at [522, 24] on link "Log In" at bounding box center [518, 25] width 37 height 17
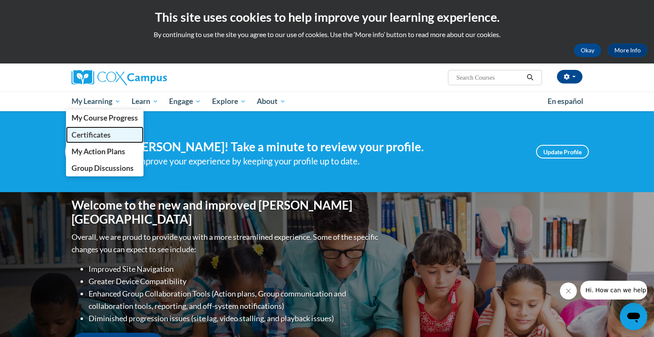
click at [103, 134] on span "Certificates" at bounding box center [91, 134] width 39 height 9
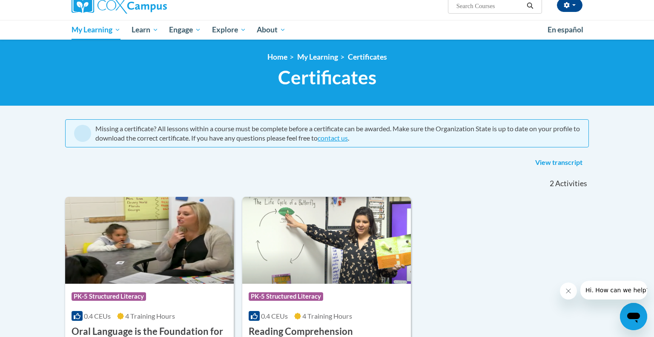
scroll to position [69, 0]
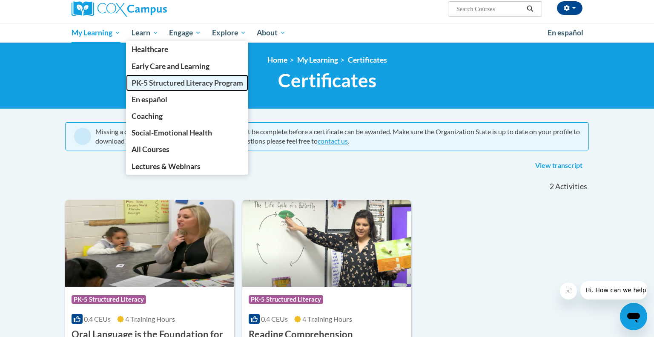
click at [165, 86] on span "PK-5 Structured Literacy Program" at bounding box center [188, 82] width 112 height 9
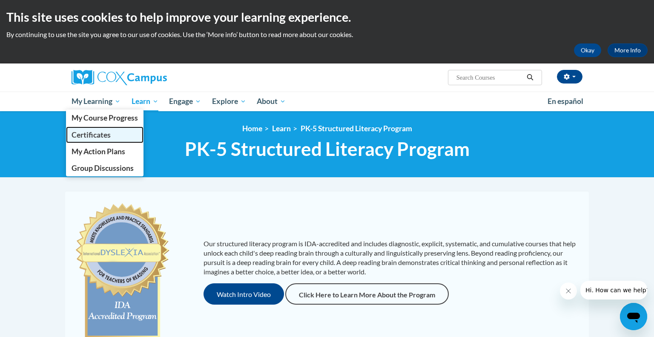
click at [85, 135] on span "Certificates" at bounding box center [91, 134] width 39 height 9
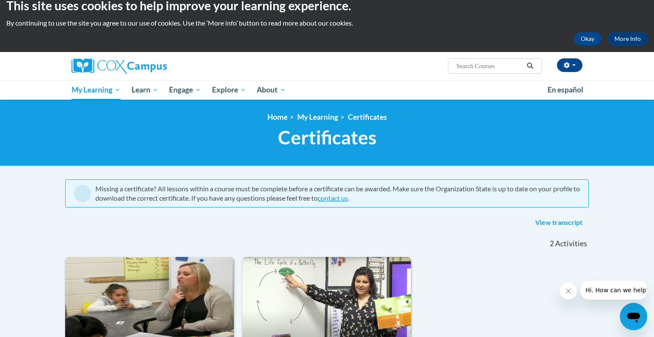
scroll to position [11, 0]
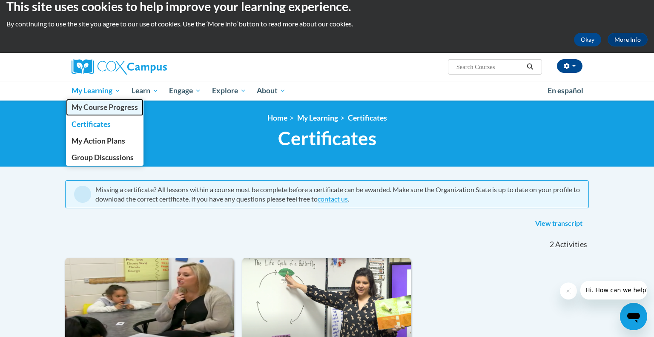
click at [118, 113] on link "My Course Progress" at bounding box center [105, 107] width 78 height 17
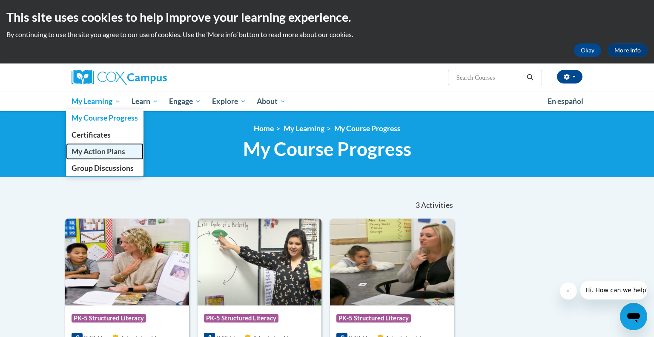
click at [92, 153] on span "My Action Plans" at bounding box center [99, 151] width 54 height 9
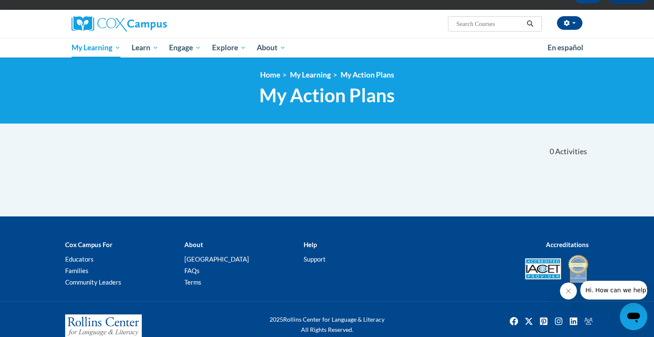
scroll to position [56, 0]
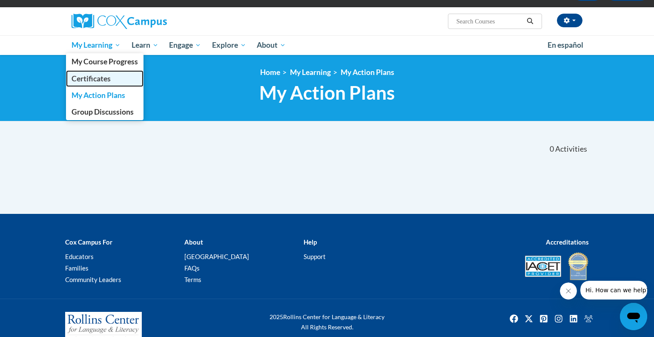
click at [88, 79] on span "Certificates" at bounding box center [91, 78] width 39 height 9
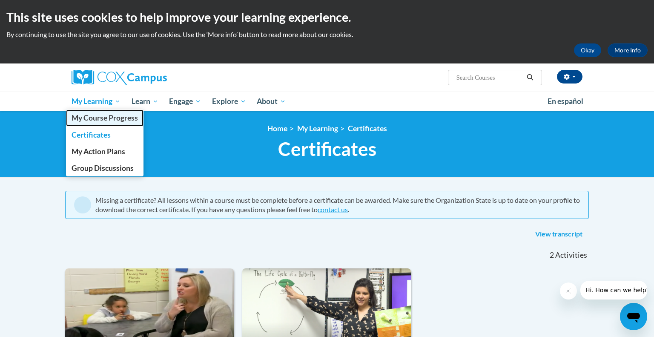
click at [93, 119] on span "My Course Progress" at bounding box center [105, 117] width 66 height 9
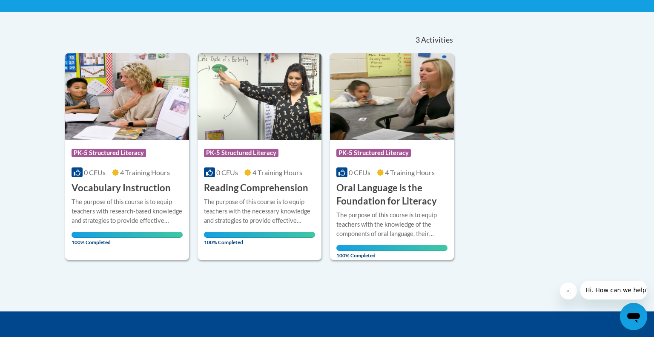
scroll to position [167, 0]
